Goal: Task Accomplishment & Management: Use online tool/utility

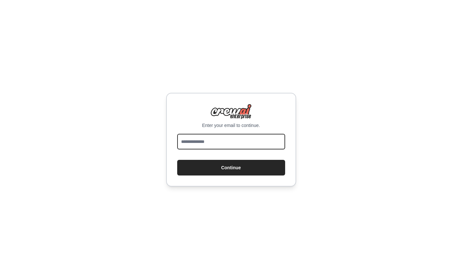
click at [205, 142] on input "email" at bounding box center [231, 142] width 108 height 16
type input "**********"
click at [177, 160] on button "Continue" at bounding box center [231, 168] width 108 height 16
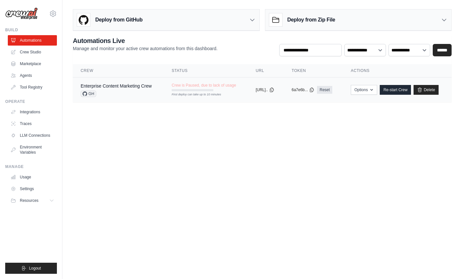
click at [143, 92] on div "GH" at bounding box center [116, 93] width 71 height 7
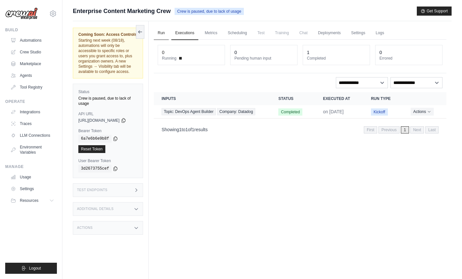
click at [165, 33] on link "Run" at bounding box center [161, 33] width 15 height 14
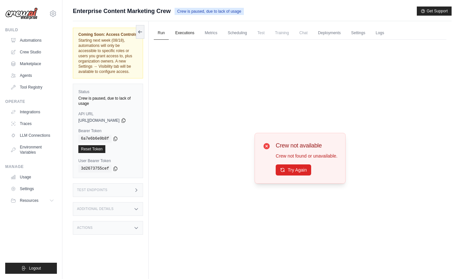
click at [189, 31] on link "Executions" at bounding box center [185, 33] width 27 height 14
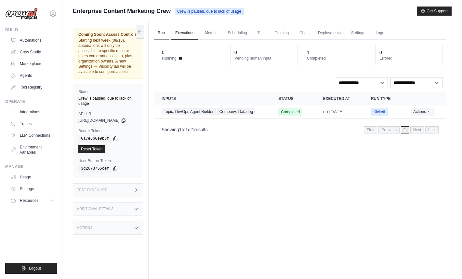
click at [167, 30] on link "Run" at bounding box center [161, 33] width 15 height 14
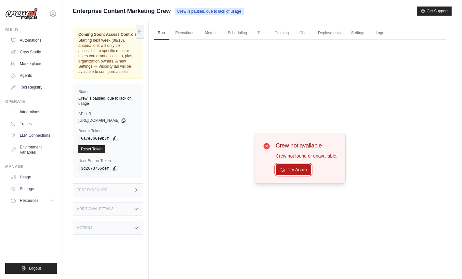
click at [300, 172] on button "Try Again" at bounding box center [293, 169] width 35 height 11
click at [22, 48] on link "Crew Studio" at bounding box center [32, 52] width 49 height 10
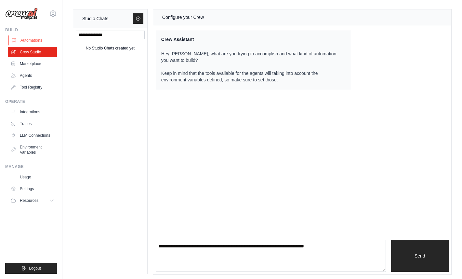
click at [40, 39] on link "Automations" at bounding box center [32, 40] width 49 height 10
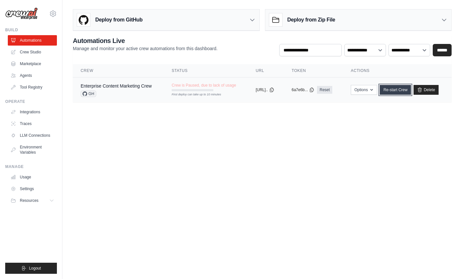
click at [399, 86] on link "Re-start Crew" at bounding box center [395, 90] width 31 height 10
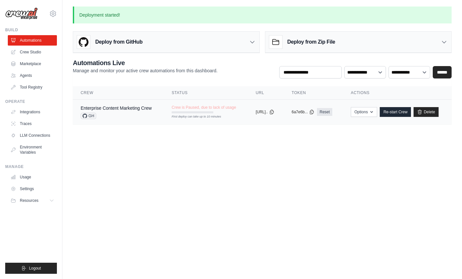
click at [135, 113] on div "GH" at bounding box center [116, 116] width 71 height 7
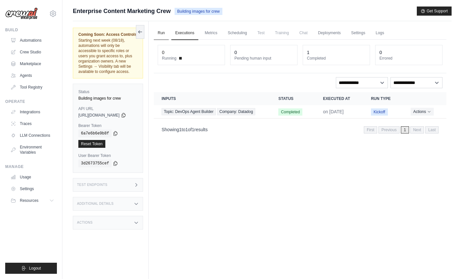
click at [169, 38] on link "Run" at bounding box center [161, 33] width 15 height 14
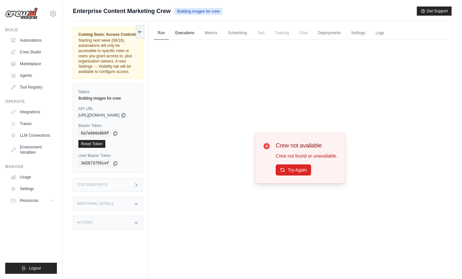
click at [190, 34] on link "Executions" at bounding box center [185, 33] width 27 height 14
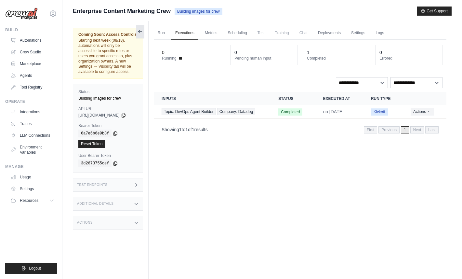
click at [143, 30] on icon at bounding box center [140, 31] width 5 height 5
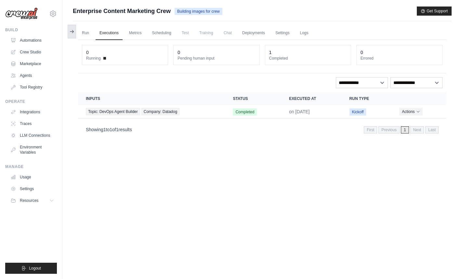
click at [72, 34] on icon at bounding box center [71, 31] width 5 height 5
